Goal: Task Accomplishment & Management: Use online tool/utility

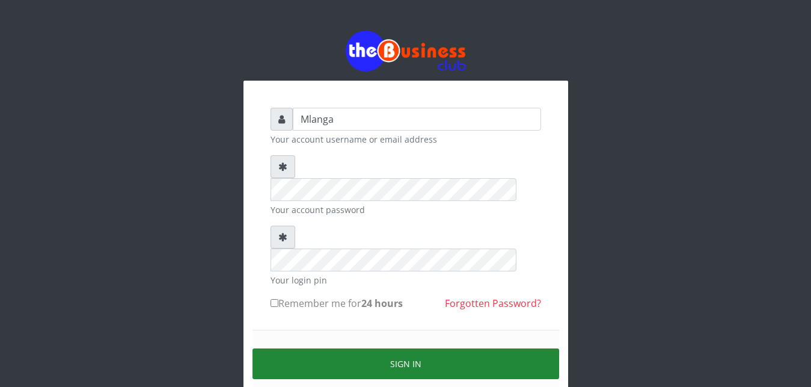
click at [393, 348] on button "Sign in" at bounding box center [406, 363] width 307 height 31
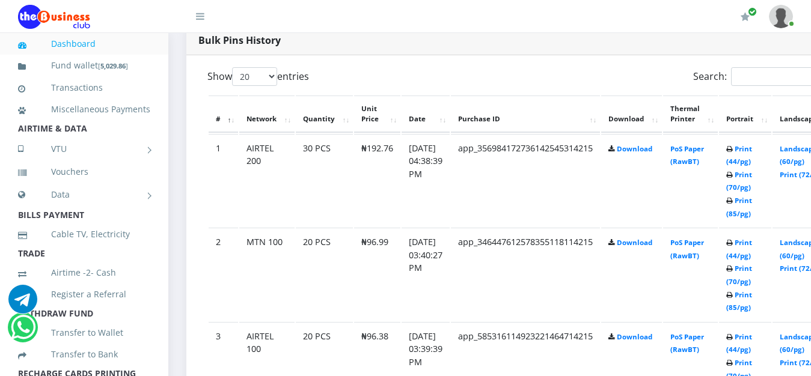
scroll to position [644, 0]
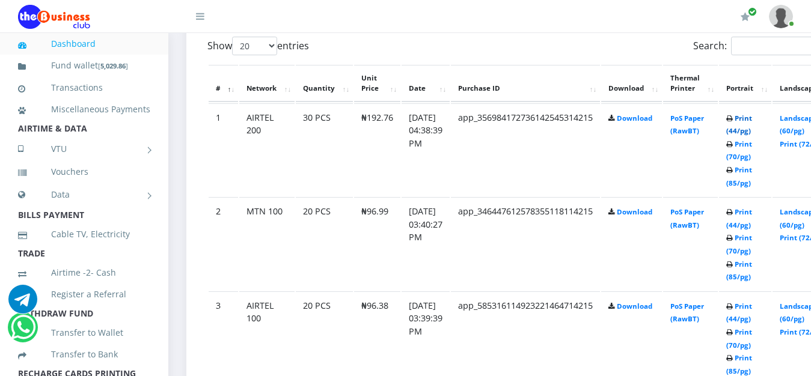
click at [752, 118] on link "Print (44/pg)" at bounding box center [740, 125] width 26 height 22
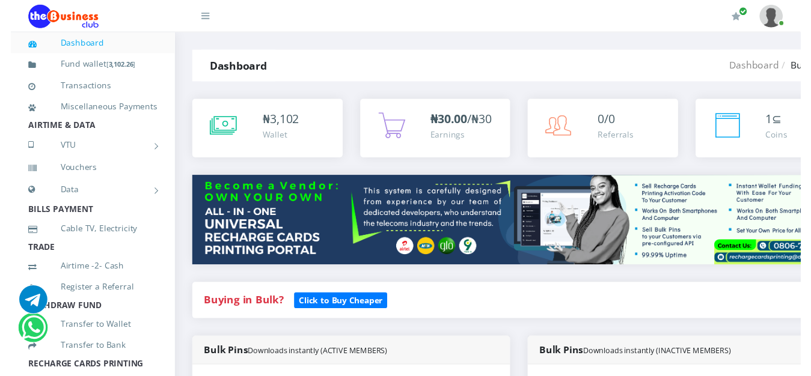
scroll to position [644, 0]
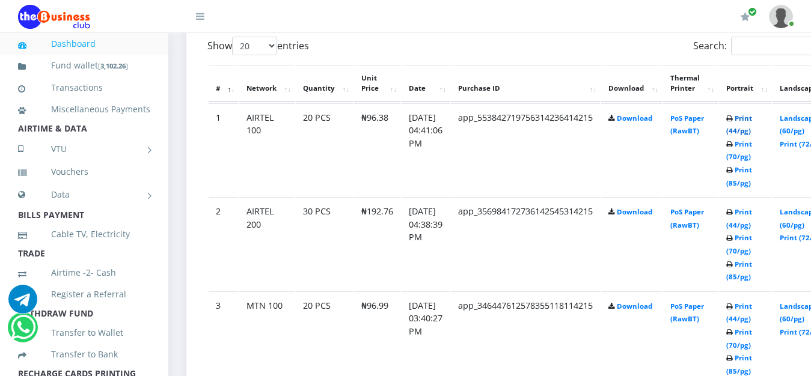
click at [752, 121] on link "Print (44/pg)" at bounding box center [740, 125] width 26 height 22
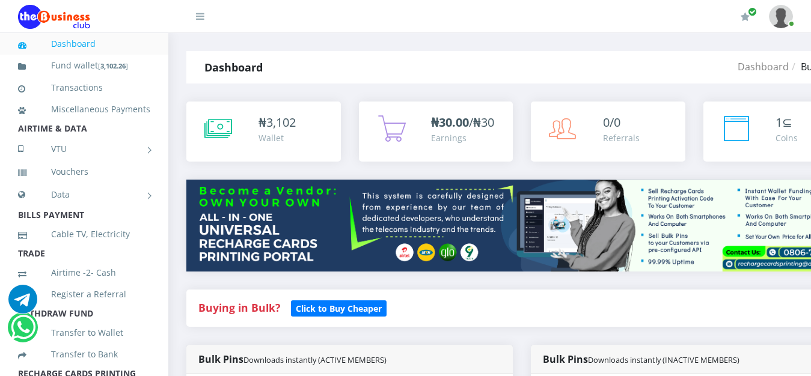
scroll to position [644, 0]
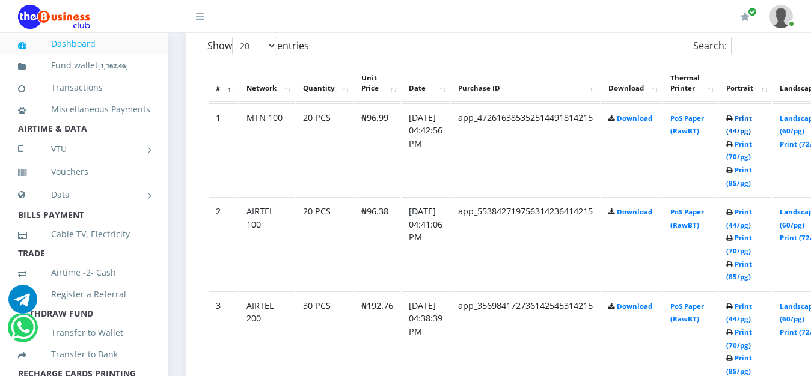
scroll to position [644, 0]
click at [752, 118] on link "Print (44/pg)" at bounding box center [740, 125] width 26 height 22
